Goal: Information Seeking & Learning: Learn about a topic

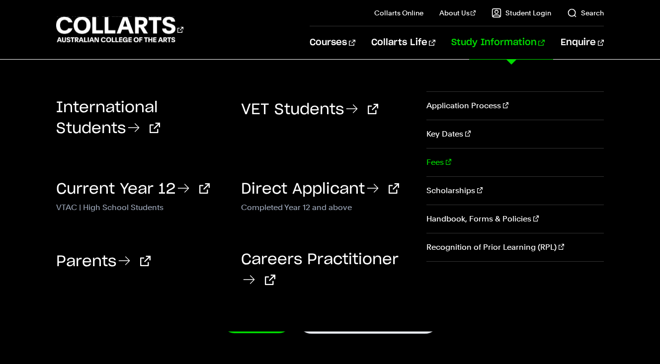
click at [432, 165] on link "Fees" at bounding box center [515, 163] width 177 height 28
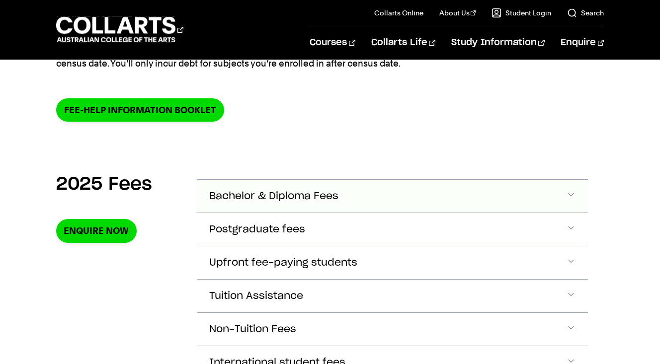
click at [307, 203] on button "Bachelor & Diploma Fees" at bounding box center [392, 196] width 391 height 33
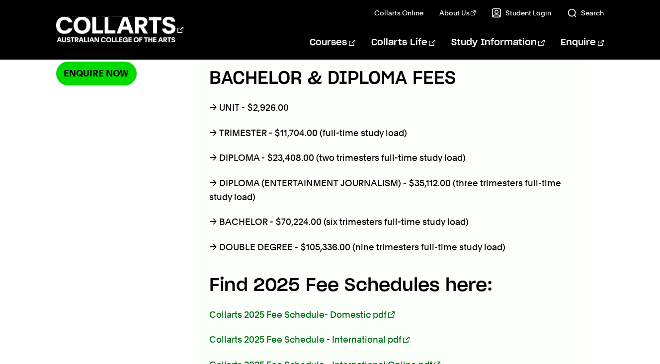
scroll to position [416, 0]
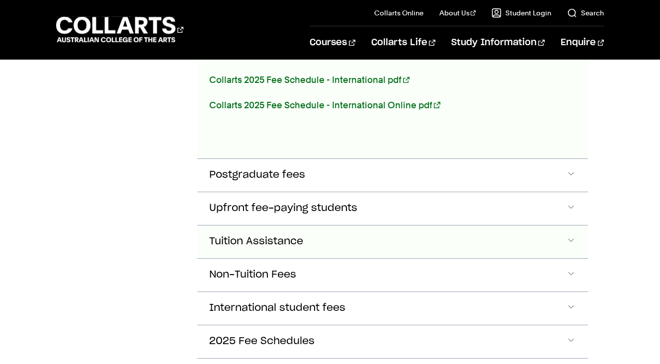
click at [256, 250] on button "Tuition Assistance" at bounding box center [392, 242] width 391 height 33
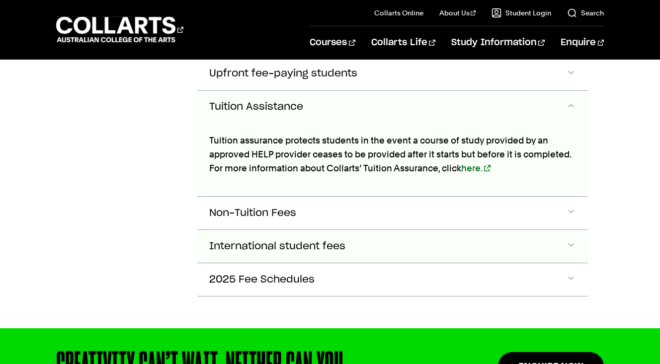
scroll to position [814, 0]
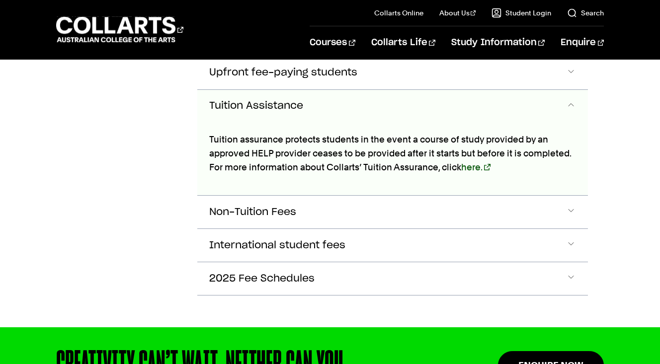
click at [472, 169] on link "here." at bounding box center [475, 167] width 29 height 10
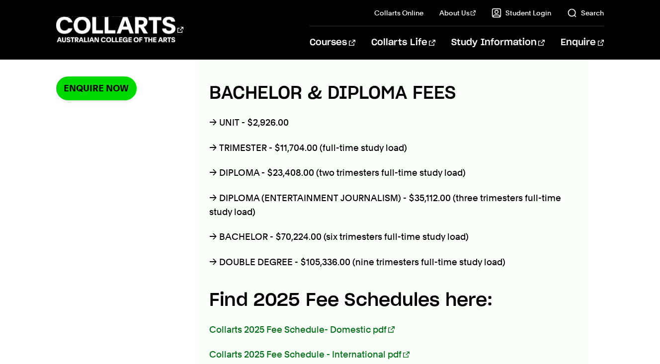
scroll to position [404, 0]
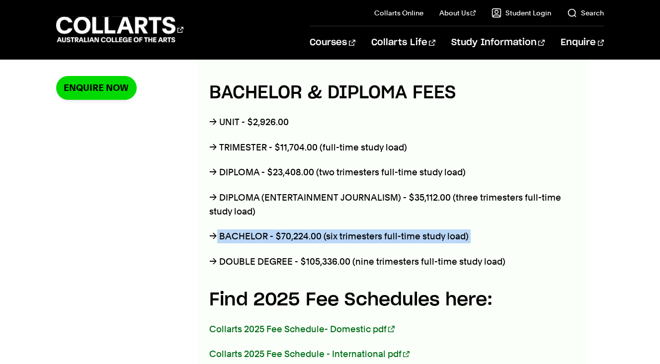
drag, startPoint x: 216, startPoint y: 234, endPoint x: 533, endPoint y: 246, distance: 317.4
click at [533, 247] on div "BACHELOR & DIPLOMA FEES → UNIT - $2,926.00 → TRIMESTER - $11,704.00 (full-time …" at bounding box center [392, 251] width 391 height 363
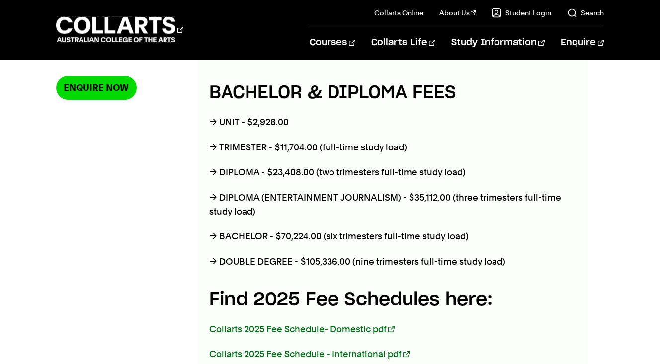
click at [533, 246] on div "BACHELOR & DIPLOMA FEES → UNIT - $2,926.00 → TRIMESTER - $11,704.00 (full-time …" at bounding box center [392, 251] width 391 height 363
click at [361, 260] on p "→ DOUBLE DEGREE - $105,336.00 (nine trimesters full-time study load)" at bounding box center [392, 262] width 367 height 14
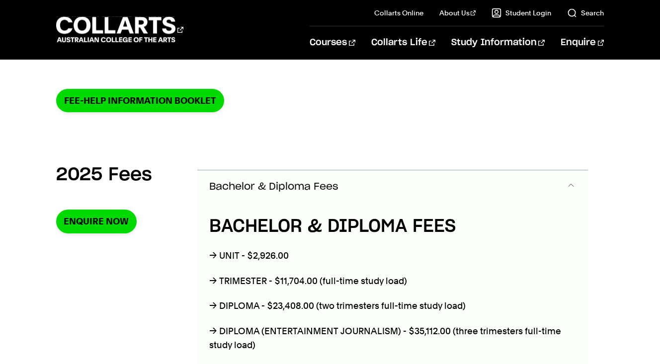
scroll to position [269, 0]
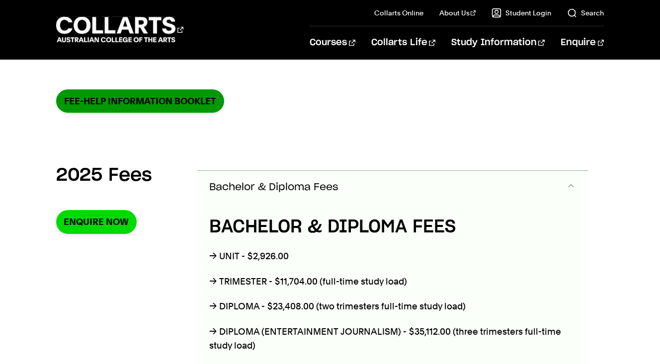
click at [164, 108] on link "FEE-HELP information booklet" at bounding box center [140, 100] width 168 height 23
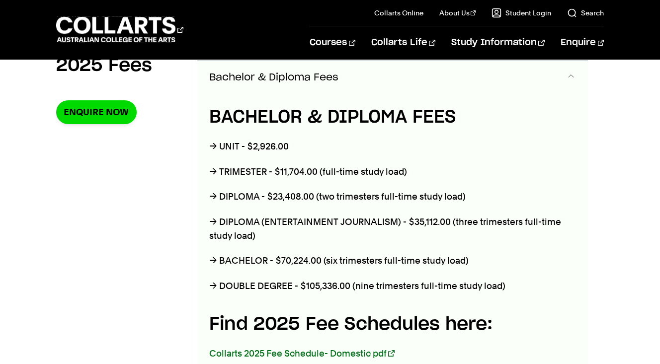
scroll to position [379, 0]
click at [273, 261] on p "→ BACHELOR - $70,224.00 (six trimesters full-time study load)" at bounding box center [392, 261] width 367 height 14
